Goal: Information Seeking & Learning: Find specific fact

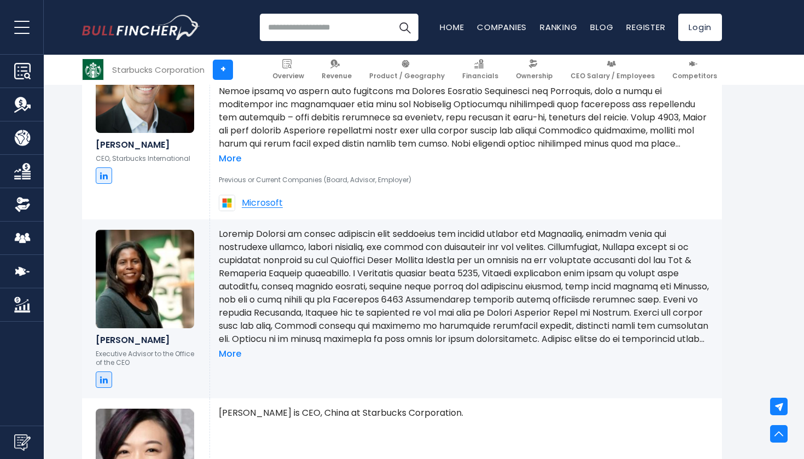
scroll to position [539, 0]
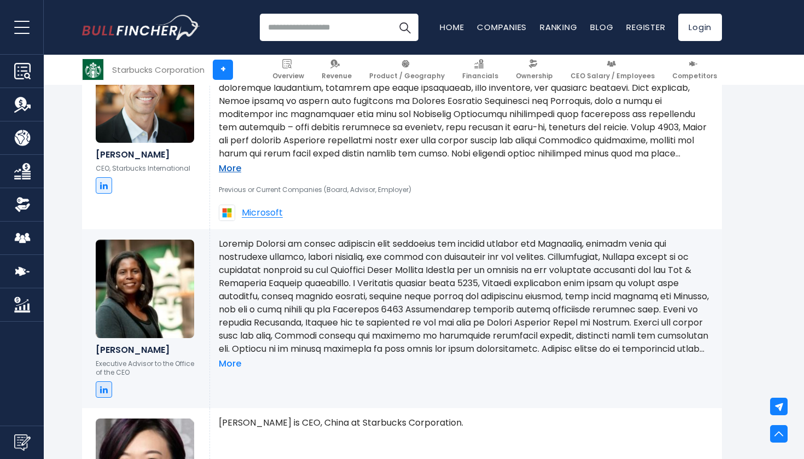
click at [231, 173] on link "More" at bounding box center [230, 168] width 22 height 11
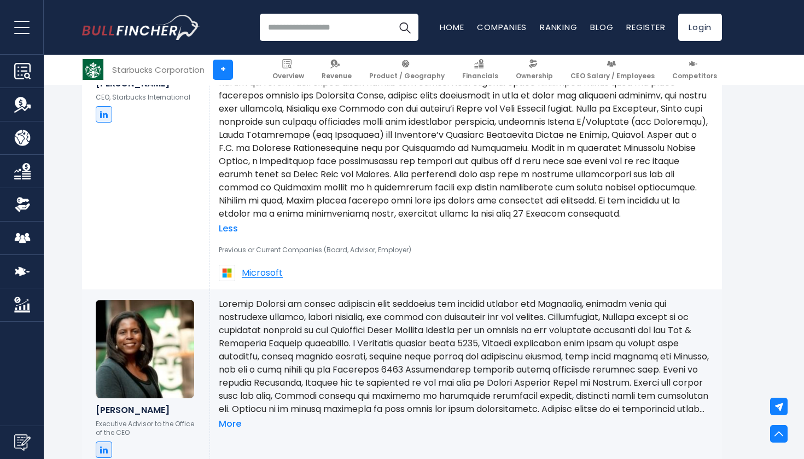
scroll to position [663, 0]
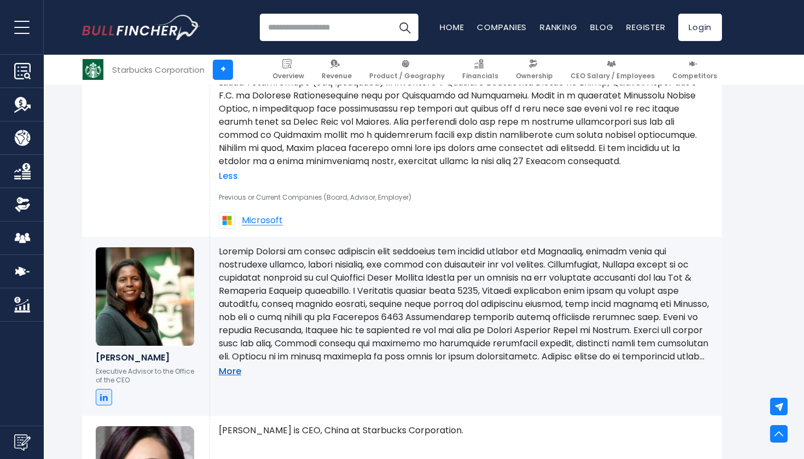
click at [231, 373] on link "More" at bounding box center [230, 371] width 22 height 11
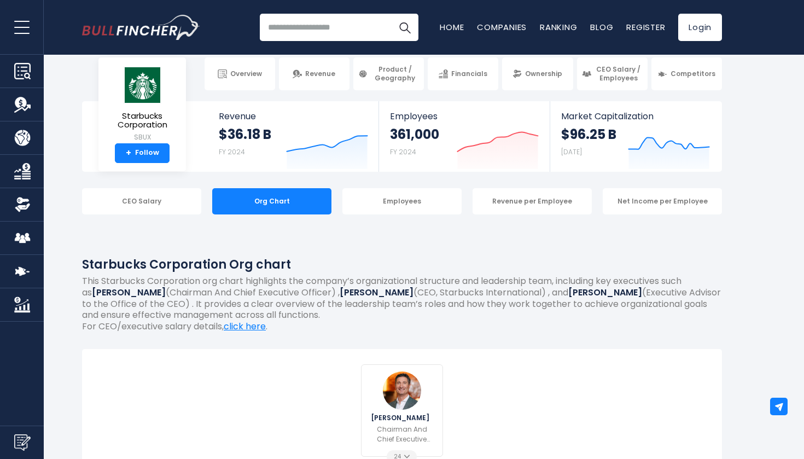
scroll to position [15, 0]
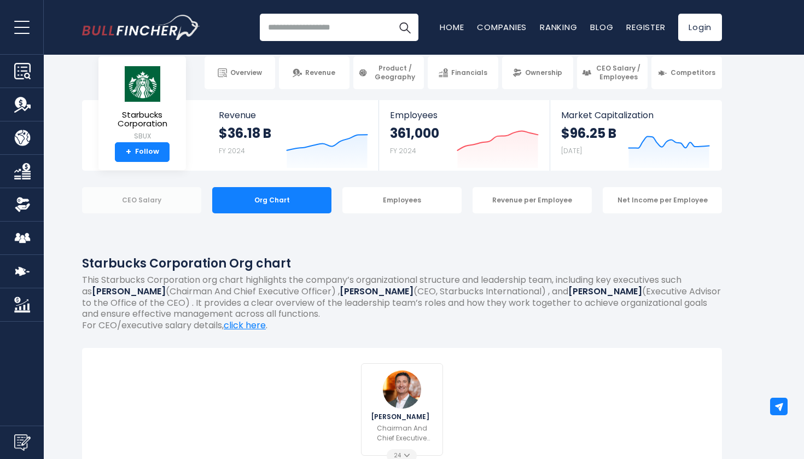
click at [156, 199] on div "CEO Salary" at bounding box center [141, 200] width 119 height 26
click at [150, 200] on div "CEO Salary" at bounding box center [141, 200] width 119 height 26
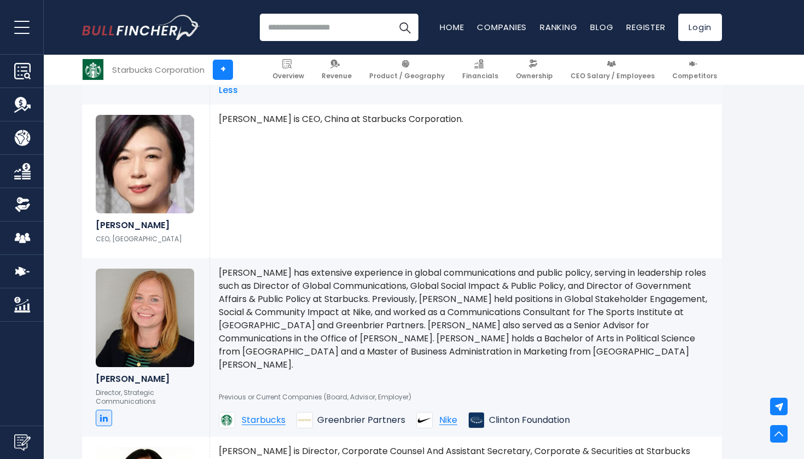
scroll to position [1050, 0]
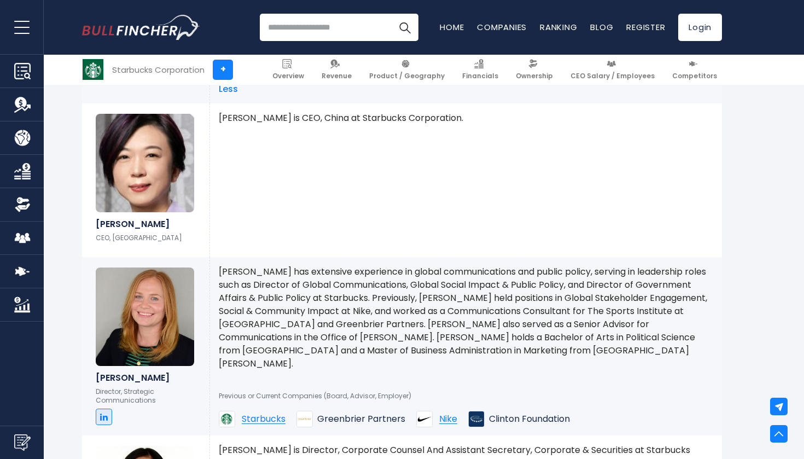
click at [156, 336] on img at bounding box center [145, 317] width 98 height 98
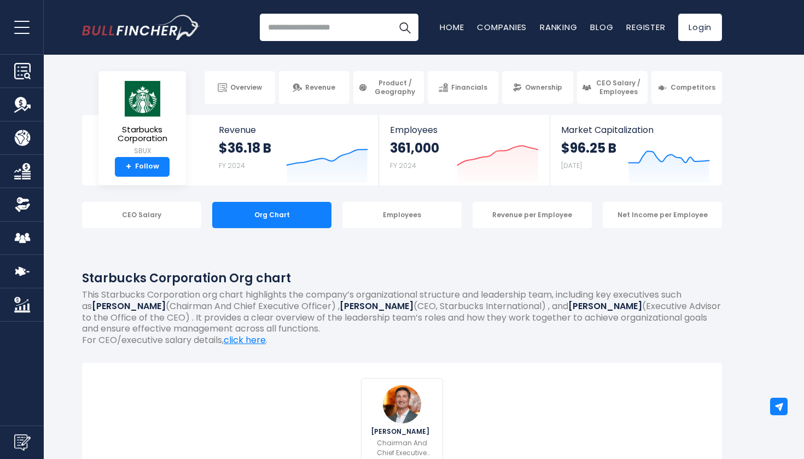
scroll to position [0, 0]
click at [135, 215] on div "CEO Salary" at bounding box center [141, 215] width 119 height 26
click at [396, 217] on div "Employees" at bounding box center [401, 215] width 119 height 26
click at [397, 218] on div "Employees" at bounding box center [401, 215] width 119 height 26
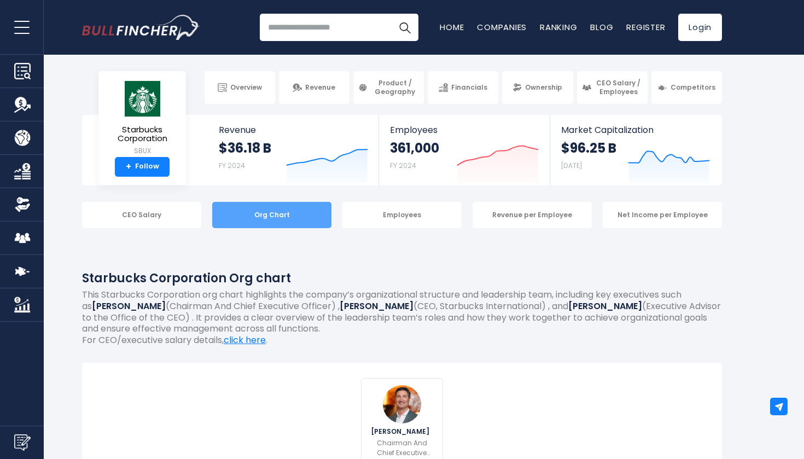
click at [281, 213] on div "Org Chart" at bounding box center [271, 215] width 119 height 26
